Goal: Information Seeking & Learning: Learn about a topic

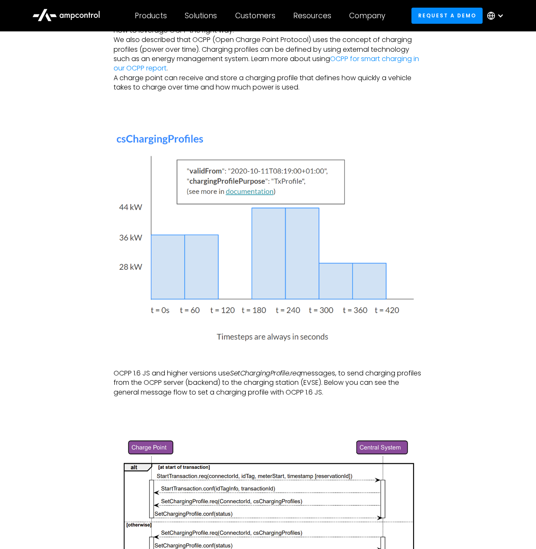
scroll to position [433, 0]
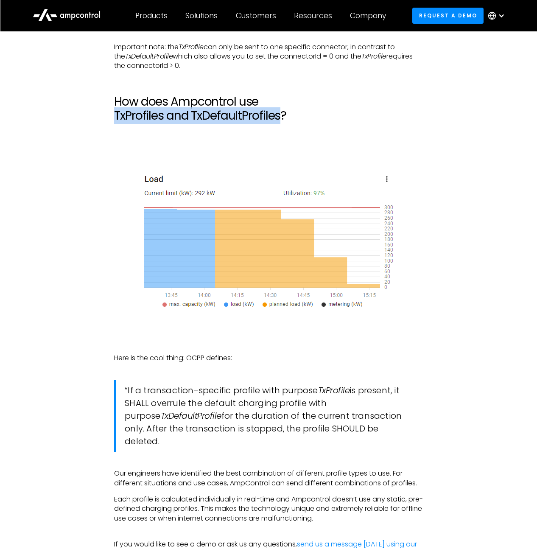
scroll to position [2774, 0]
